Goal: Information Seeking & Learning: Check status

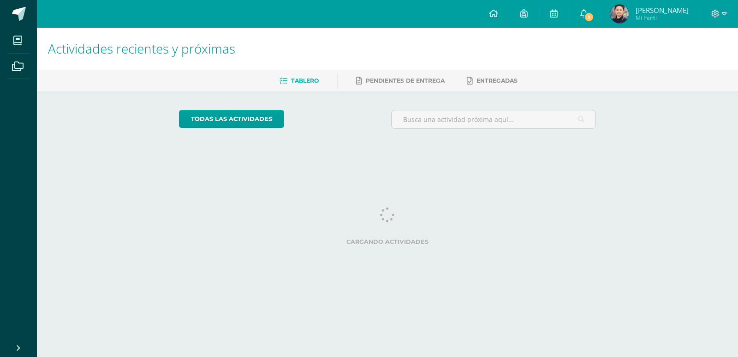
click at [618, 12] on img at bounding box center [619, 14] width 18 height 18
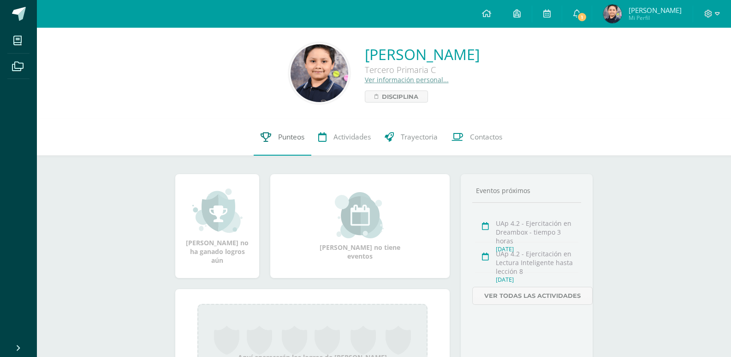
click at [280, 138] on span "Punteos" at bounding box center [291, 137] width 26 height 10
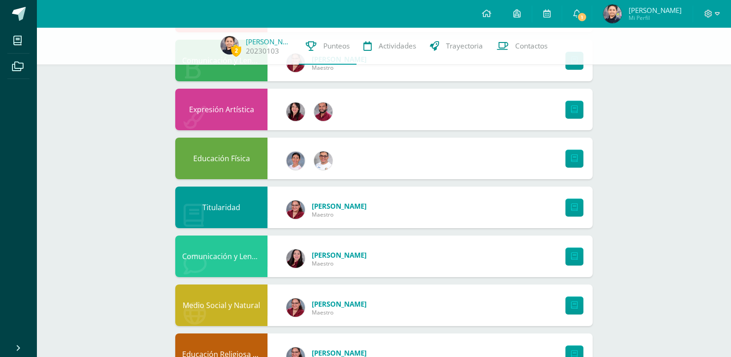
scroll to position [239, 0]
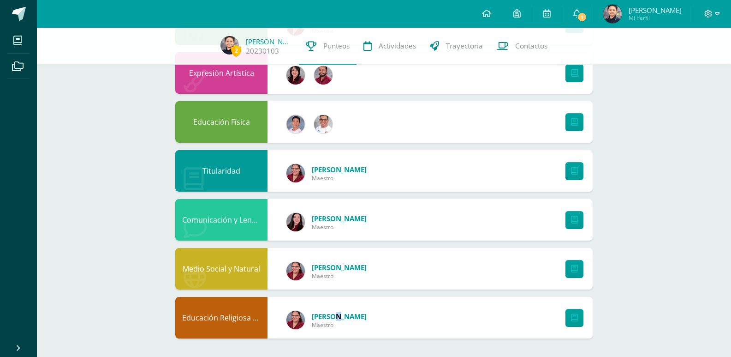
drag, startPoint x: 335, startPoint y: 320, endPoint x: 334, endPoint y: 310, distance: 10.6
click at [334, 320] on span "[PERSON_NAME]" at bounding box center [339, 315] width 55 height 9
click at [336, 267] on span "[PERSON_NAME]" at bounding box center [339, 266] width 55 height 9
click at [572, 321] on icon at bounding box center [574, 318] width 7 height 8
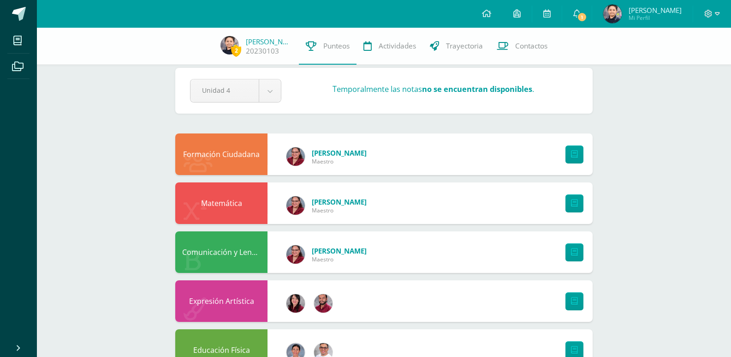
scroll to position [8, 0]
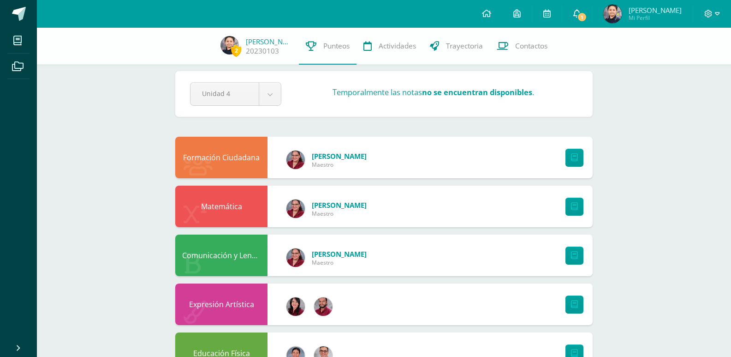
click at [586, 15] on span "1" at bounding box center [582, 17] width 10 height 10
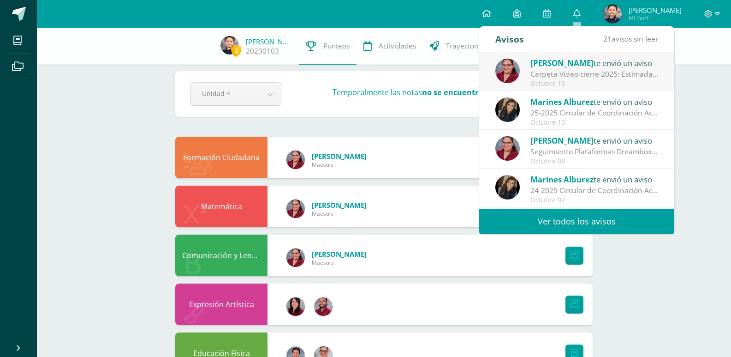
click at [618, 225] on link "Ver todos los avisos" at bounding box center [576, 221] width 195 height 25
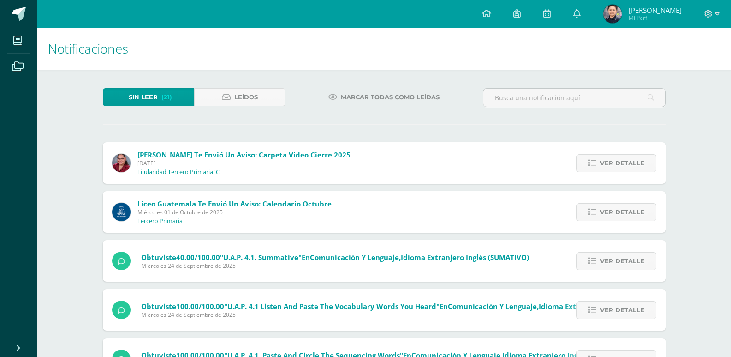
click at [380, 167] on div "Gabriela Sierra te envió un aviso: Carpeta Video cierre 2025 Lunes 13 de Octubr…" at bounding box center [384, 163] width 563 height 42
click at [371, 159] on div "Gabriela Sierra te envió un aviso: Carpeta Video cierre 2025 Lunes 13 de Octubr…" at bounding box center [384, 163] width 563 height 42
click at [618, 167] on span "Ver detalle" at bounding box center [622, 163] width 44 height 17
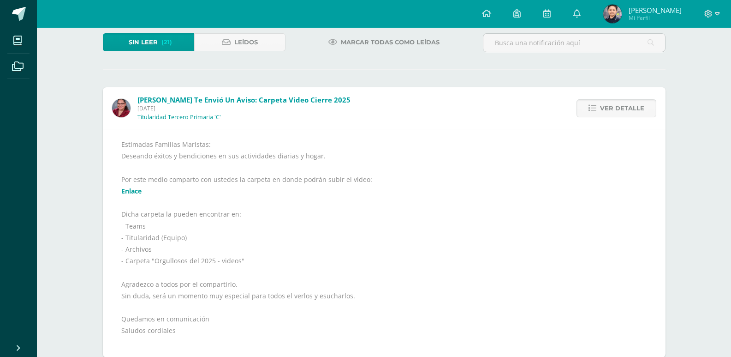
scroll to position [60, 0]
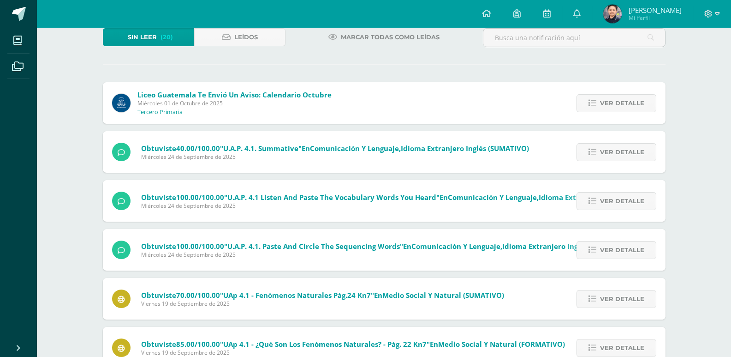
scroll to position [60, 0]
